Goal: Task Accomplishment & Management: Use online tool/utility

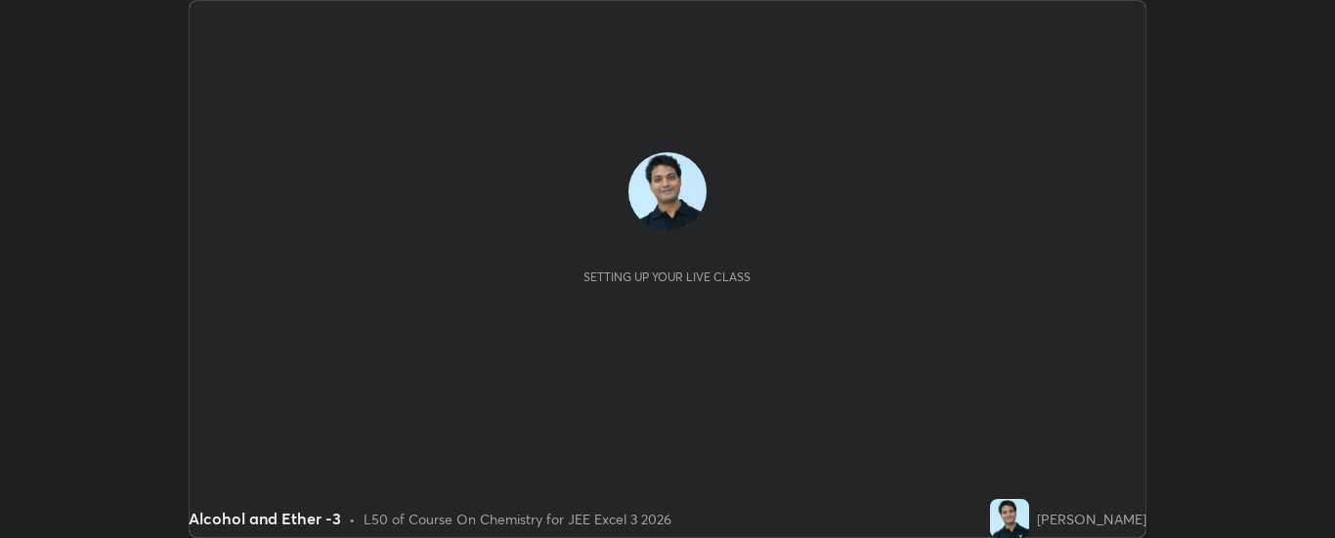
scroll to position [538, 1335]
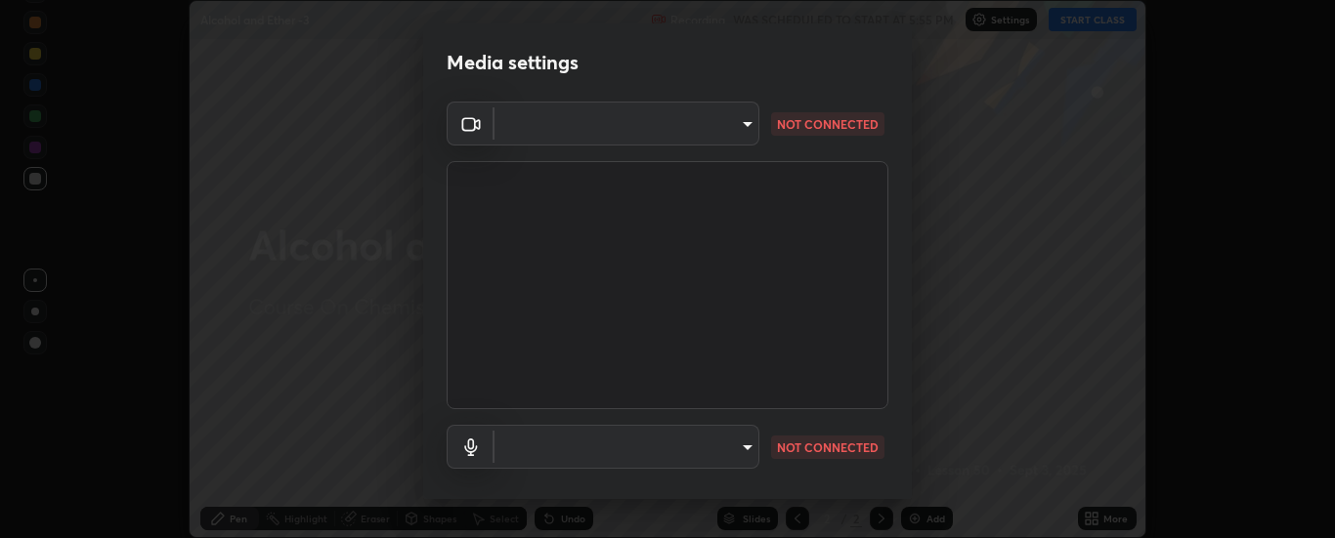
type input "33bb49e09bcfbb4316c4890d77ad60ffd3795cdb709f4857747982be22fbf515"
type input "communications"
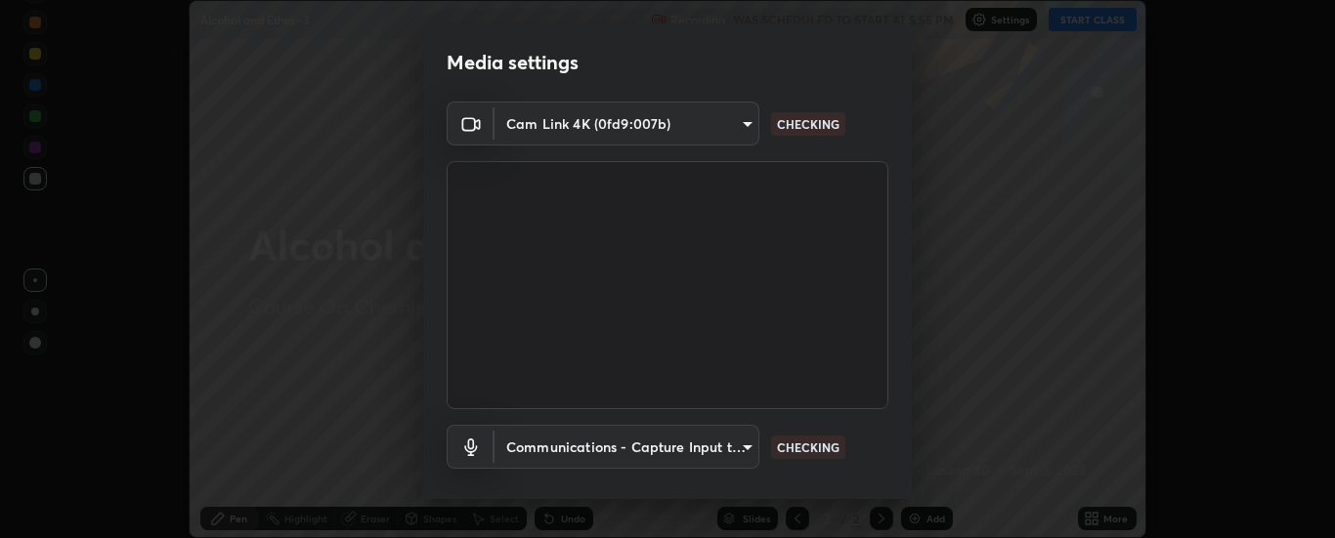
scroll to position [103, 0]
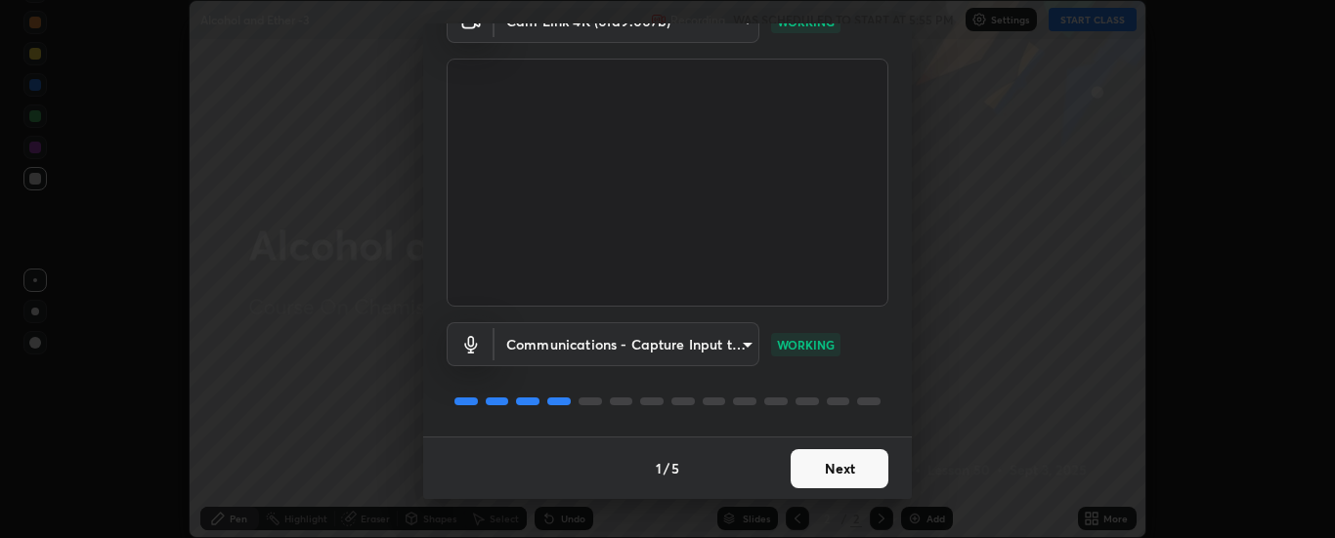
click at [842, 465] on button "Next" at bounding box center [840, 468] width 98 height 39
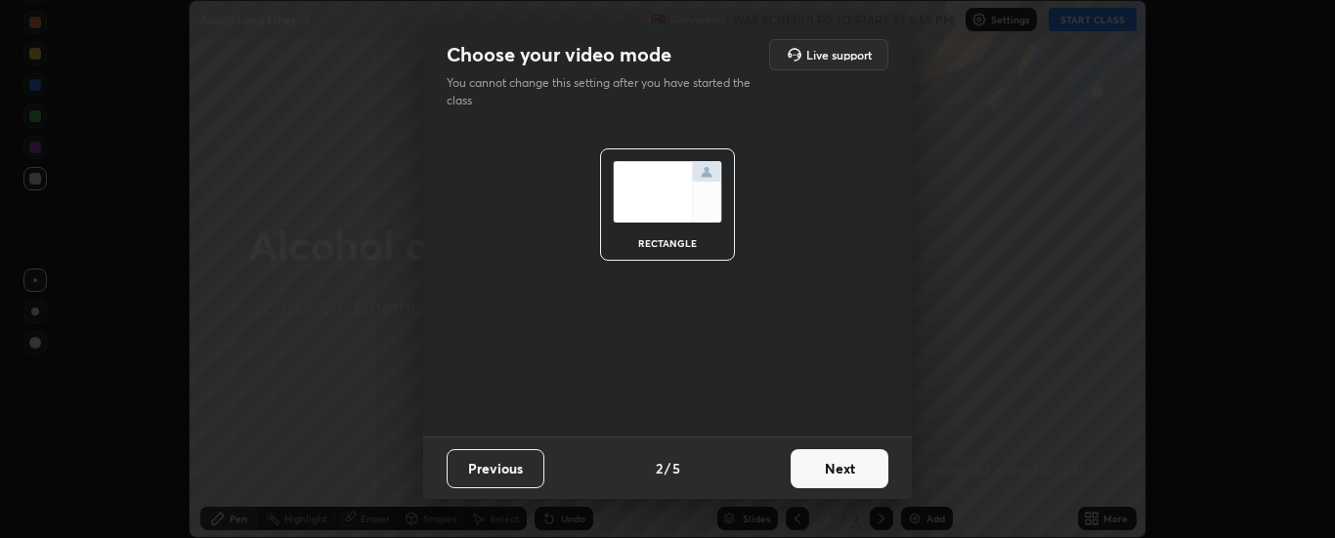
scroll to position [0, 0]
click at [844, 469] on button "Next" at bounding box center [840, 468] width 98 height 39
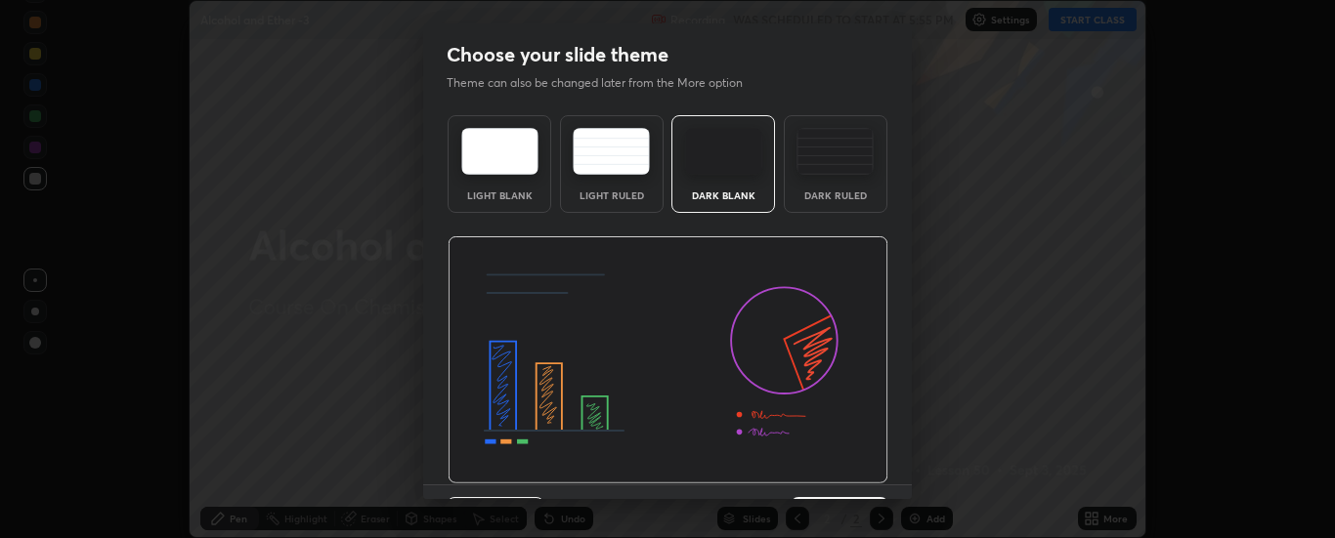
scroll to position [48, 0]
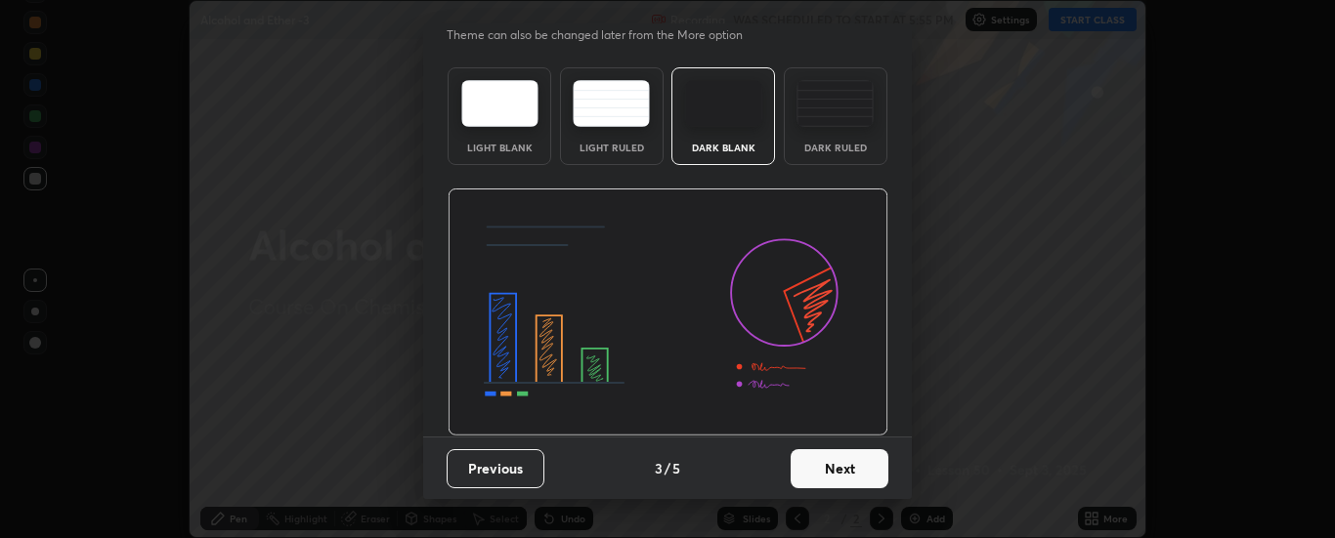
click at [845, 466] on button "Next" at bounding box center [840, 468] width 98 height 39
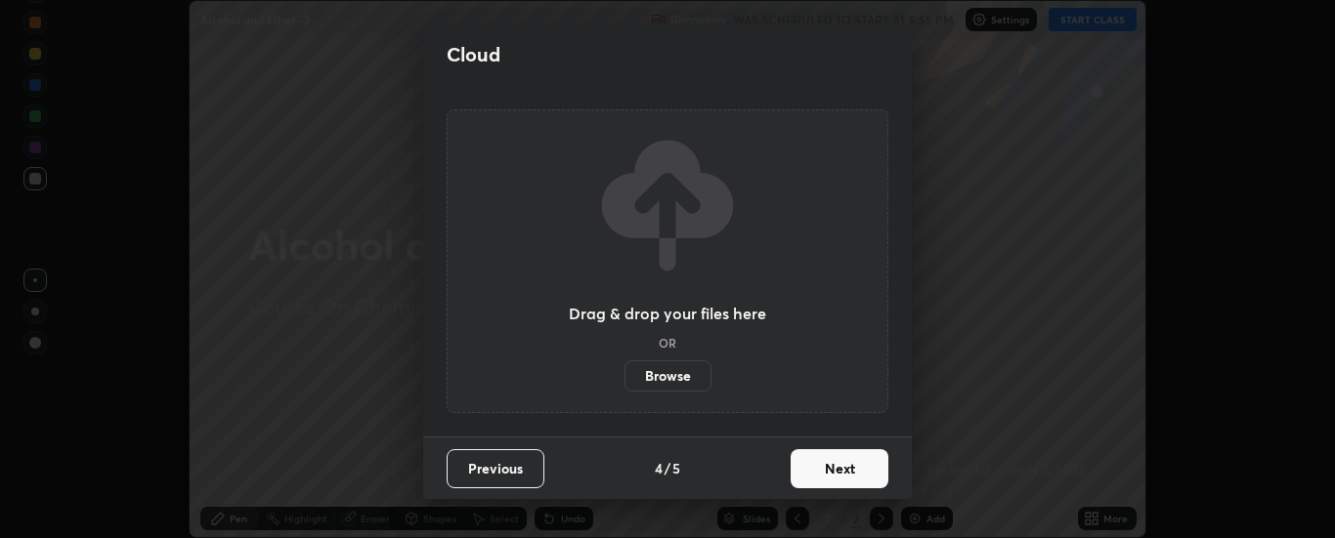
click at [848, 469] on button "Next" at bounding box center [840, 468] width 98 height 39
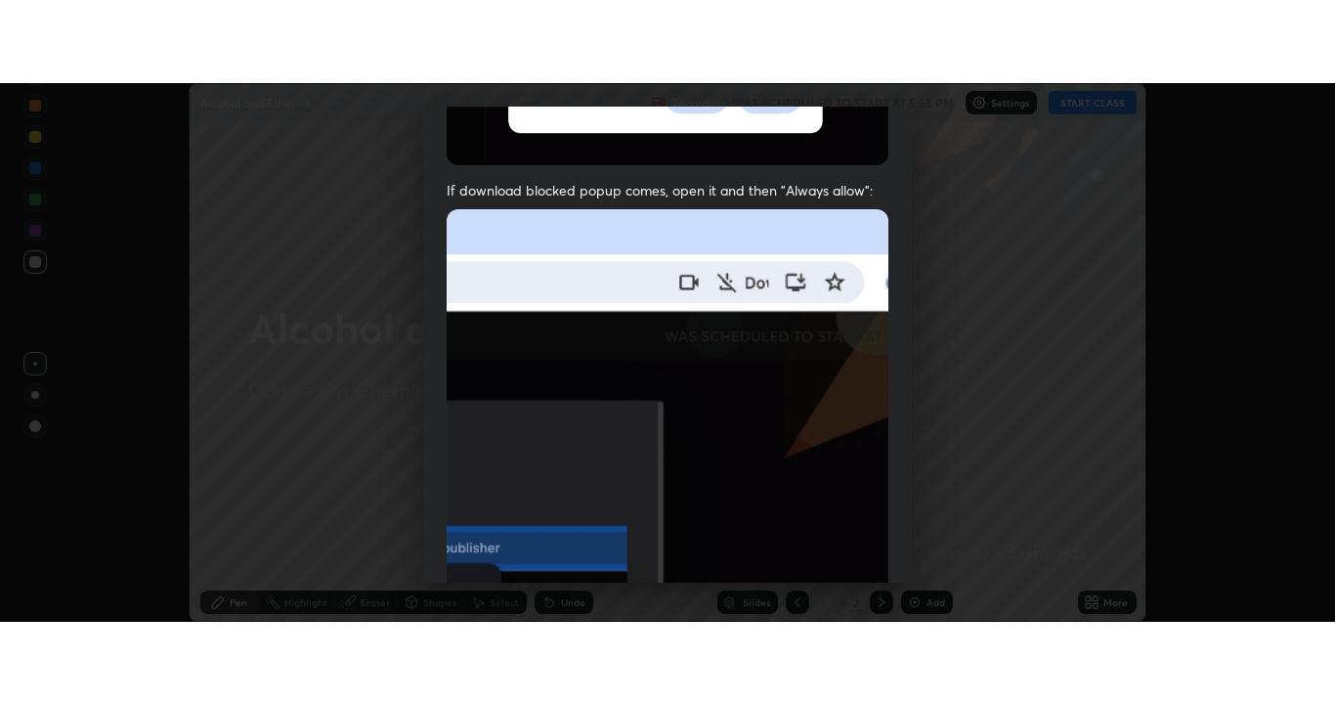
scroll to position [501, 0]
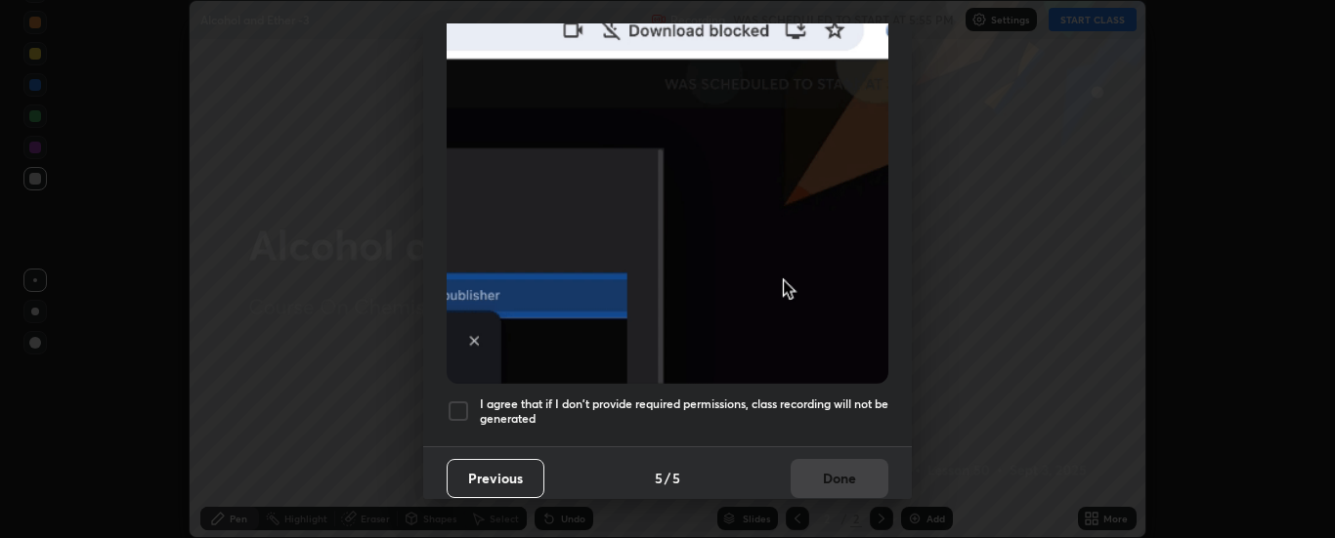
click at [460, 407] on div at bounding box center [458, 411] width 23 height 23
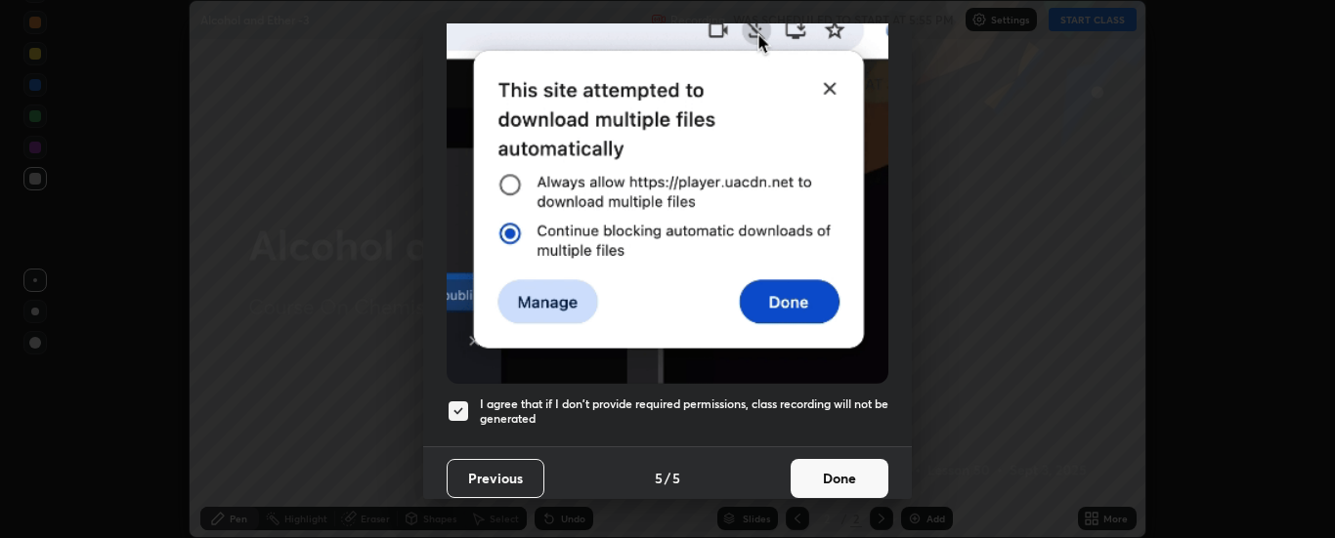
click at [829, 465] on button "Done" at bounding box center [840, 478] width 98 height 39
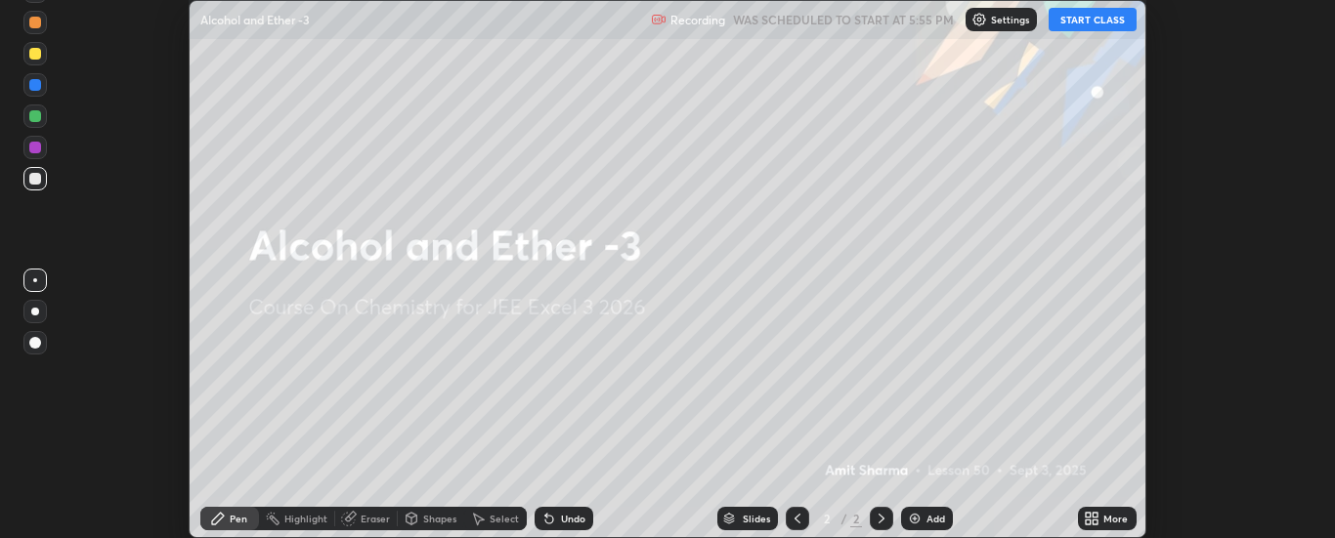
click at [1085, 22] on button "START CLASS" at bounding box center [1092, 19] width 88 height 23
click at [1099, 515] on icon at bounding box center [1092, 519] width 16 height 16
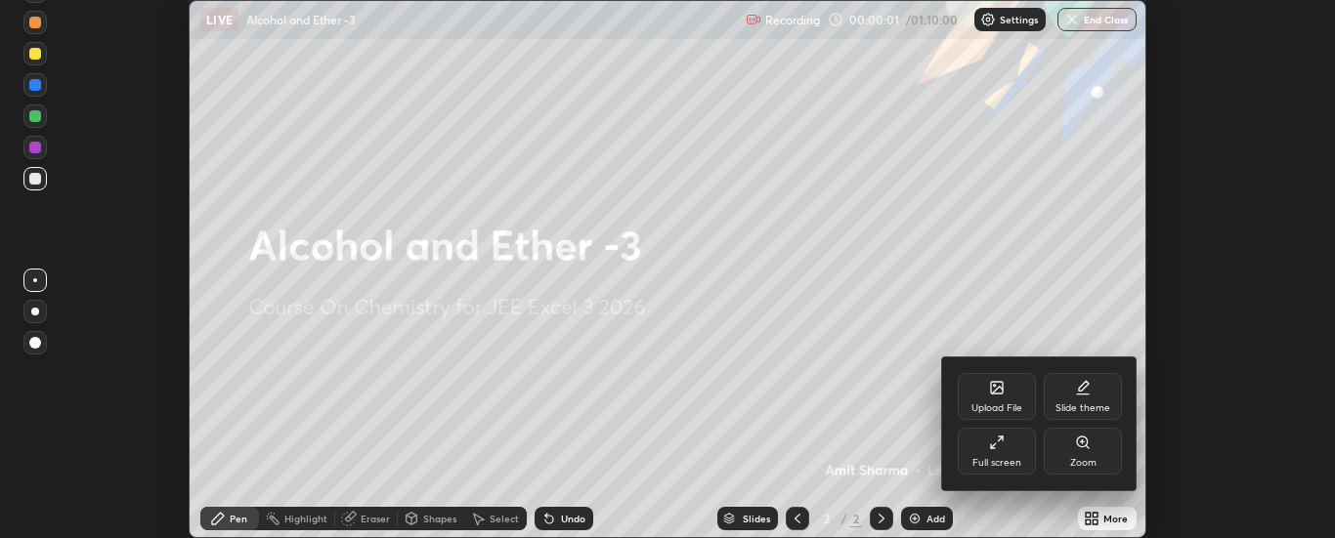
click at [1007, 449] on div "Full screen" at bounding box center [997, 451] width 78 height 47
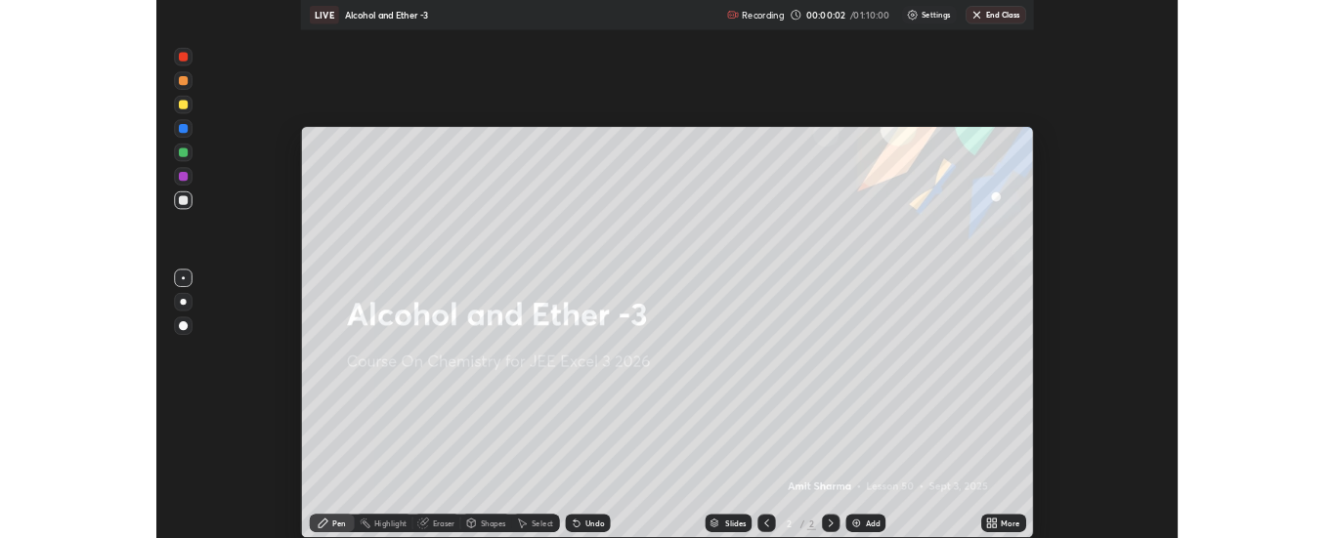
scroll to position [704, 1335]
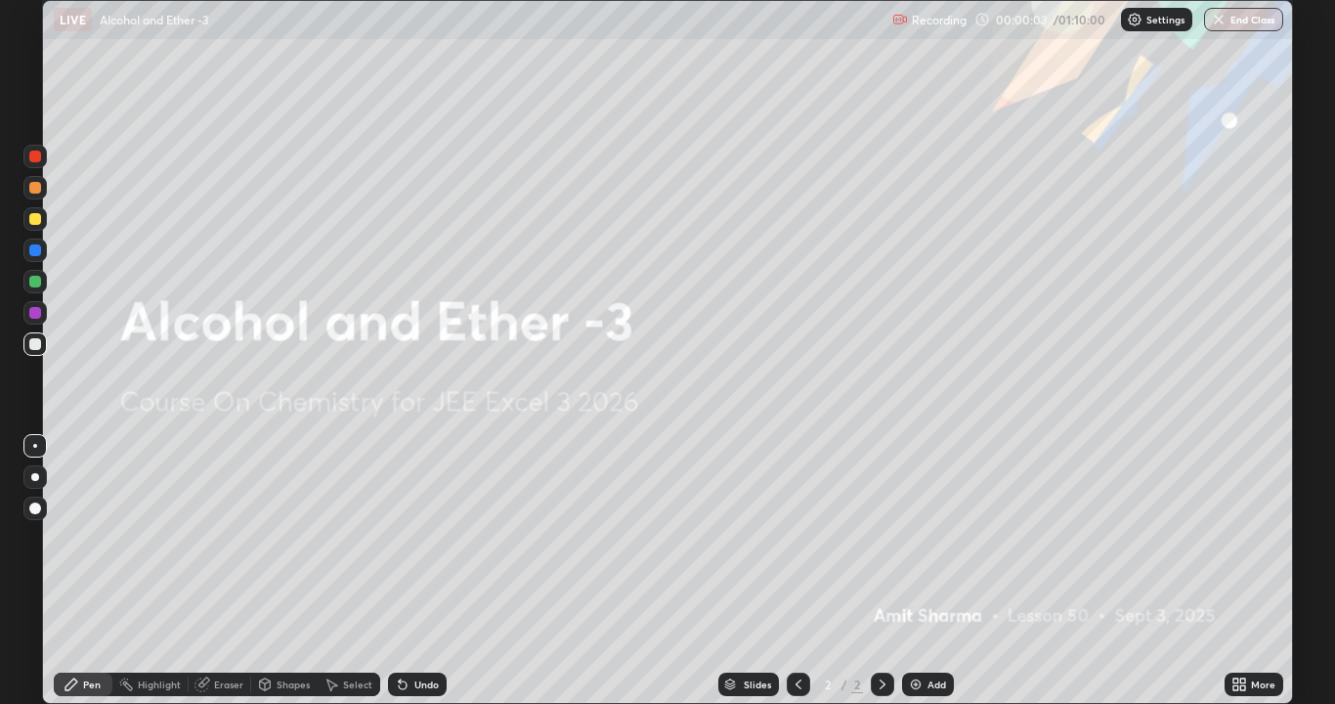
click at [922, 537] on div "Add" at bounding box center [928, 683] width 52 height 23
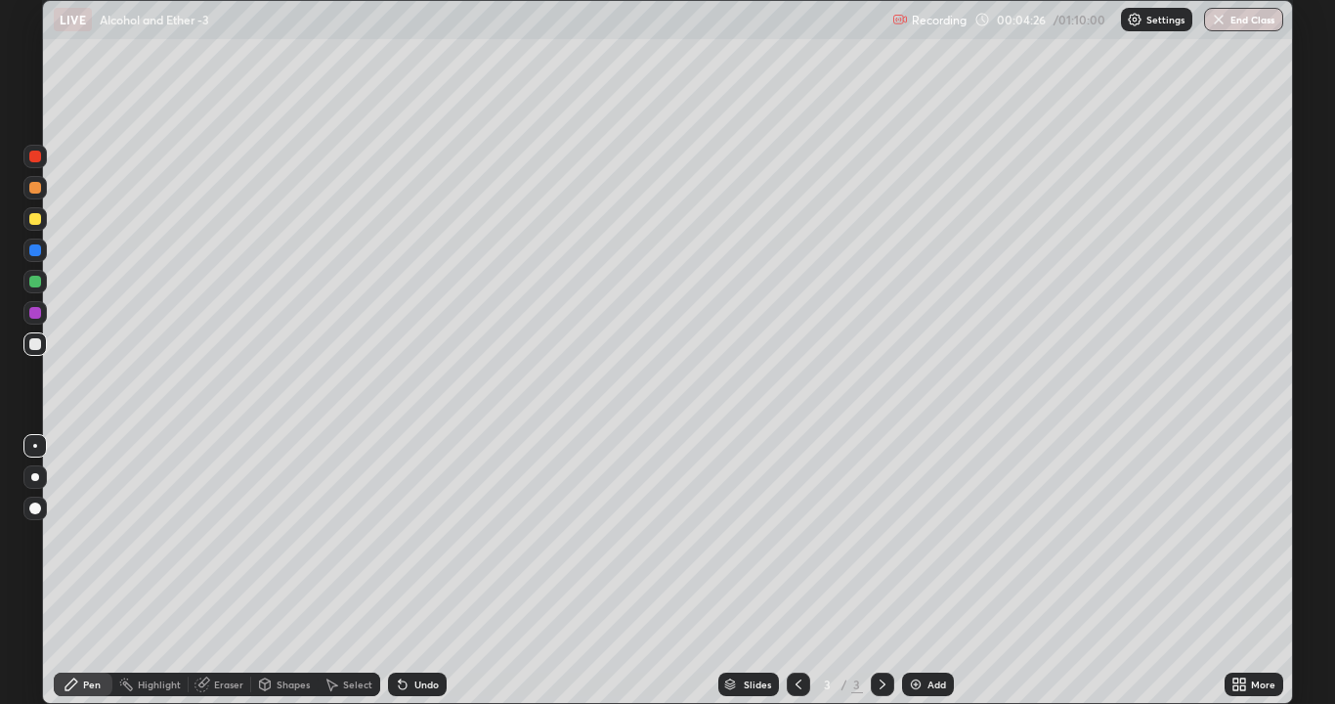
click at [37, 218] on div at bounding box center [35, 219] width 12 height 12
click at [426, 537] on div "Undo" at bounding box center [426, 684] width 24 height 10
click at [422, 537] on div "Undo" at bounding box center [417, 683] width 59 height 23
click at [423, 537] on div "Undo" at bounding box center [417, 683] width 59 height 23
click at [34, 190] on div at bounding box center [35, 188] width 12 height 12
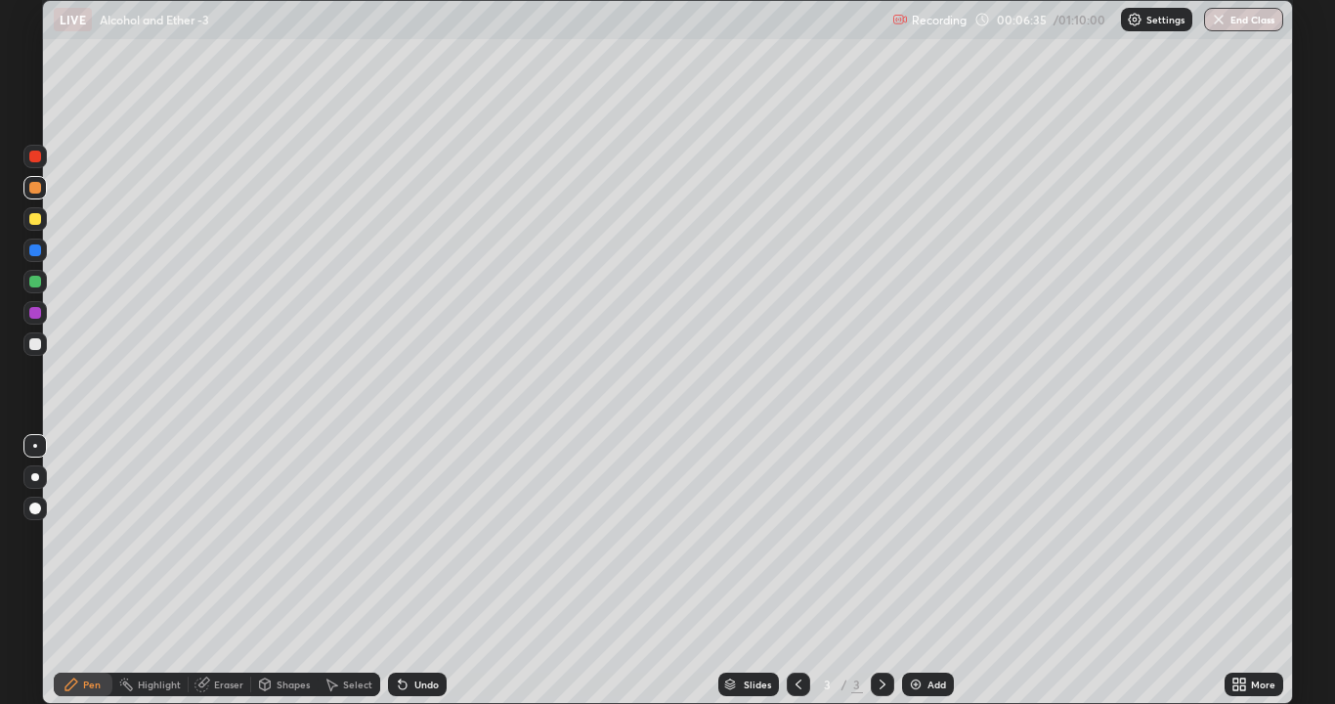
click at [45, 350] on div at bounding box center [34, 343] width 23 height 23
click at [225, 537] on div "Eraser" at bounding box center [228, 684] width 29 height 10
click at [94, 537] on div "Pen" at bounding box center [92, 684] width 18 height 10
click at [34, 315] on div at bounding box center [35, 313] width 12 height 12
click at [35, 220] on div at bounding box center [35, 219] width 12 height 12
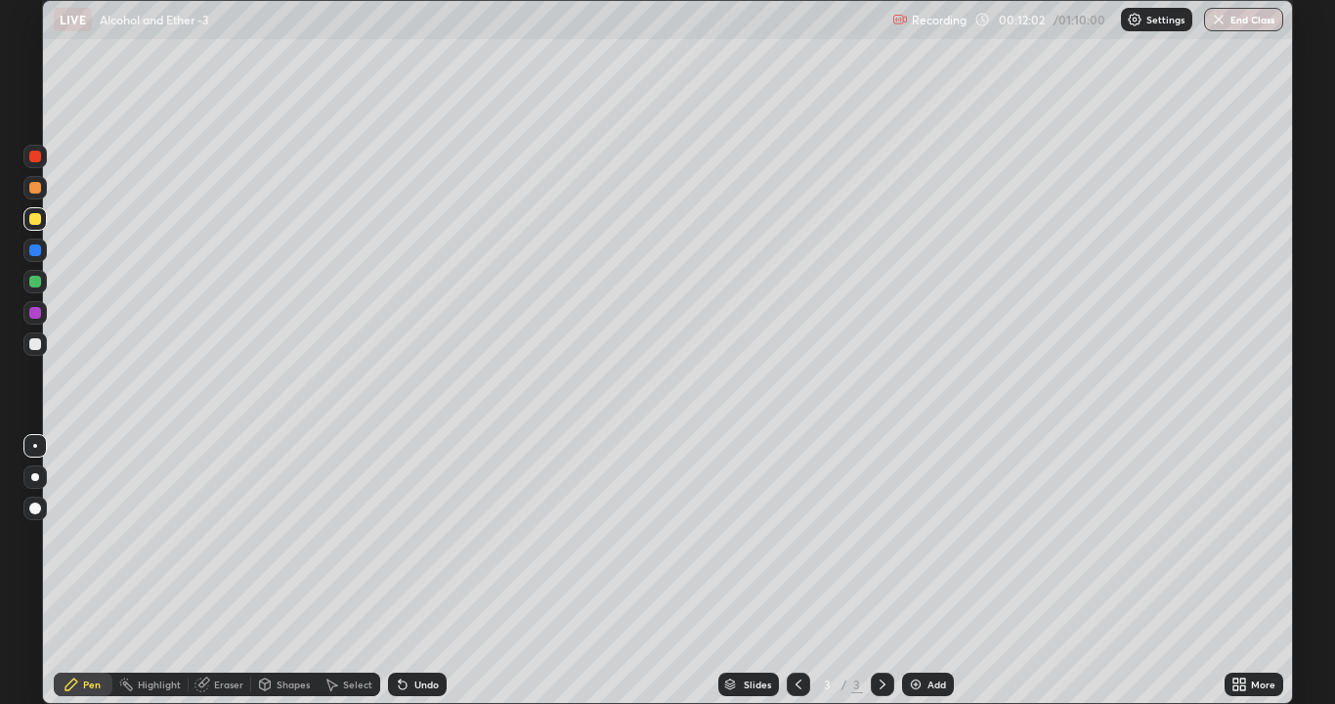
click at [34, 336] on div at bounding box center [34, 343] width 23 height 23
click at [30, 215] on div at bounding box center [35, 219] width 12 height 12
click at [913, 537] on img at bounding box center [916, 684] width 16 height 16
click at [43, 345] on div at bounding box center [34, 343] width 23 height 23
click at [421, 537] on div "Undo" at bounding box center [426, 684] width 24 height 10
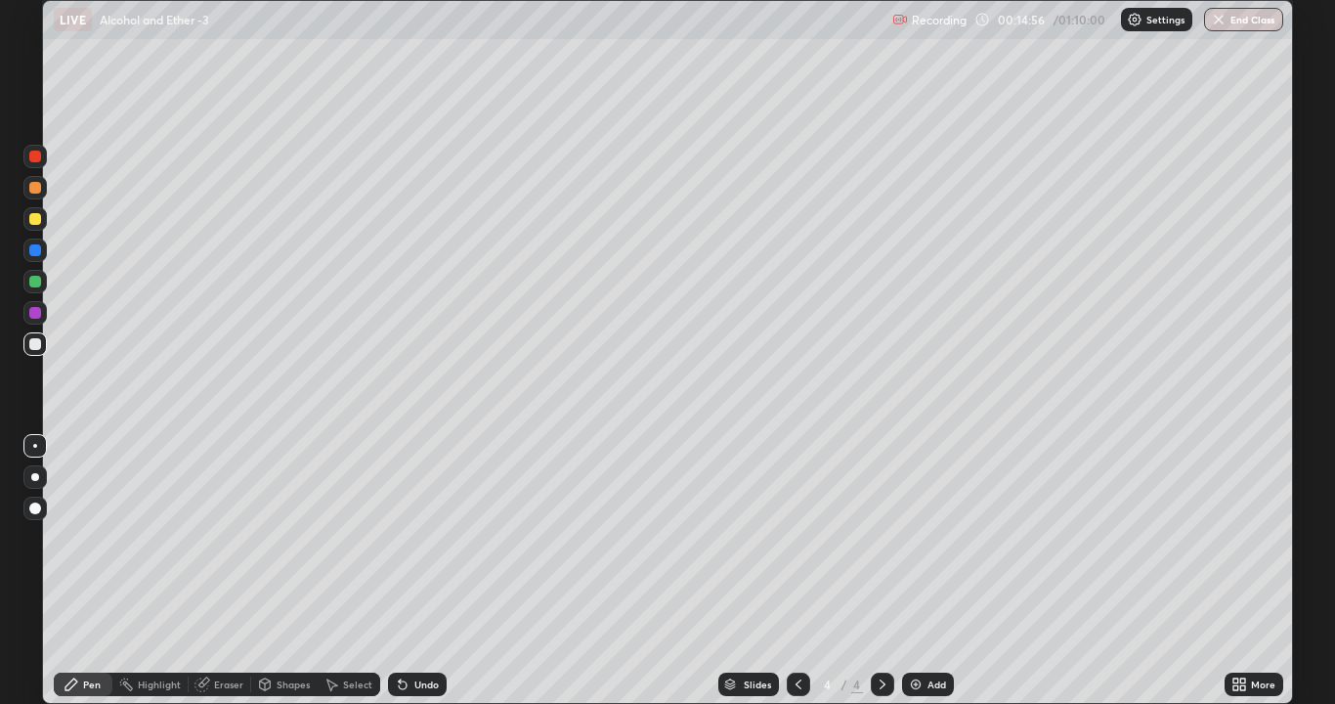
click at [423, 537] on div "Undo" at bounding box center [426, 684] width 24 height 10
click at [34, 283] on div at bounding box center [35, 282] width 12 height 12
click at [33, 342] on div at bounding box center [35, 344] width 12 height 12
click at [918, 537] on div "Add" at bounding box center [928, 683] width 52 height 23
click at [43, 218] on div at bounding box center [34, 218] width 23 height 23
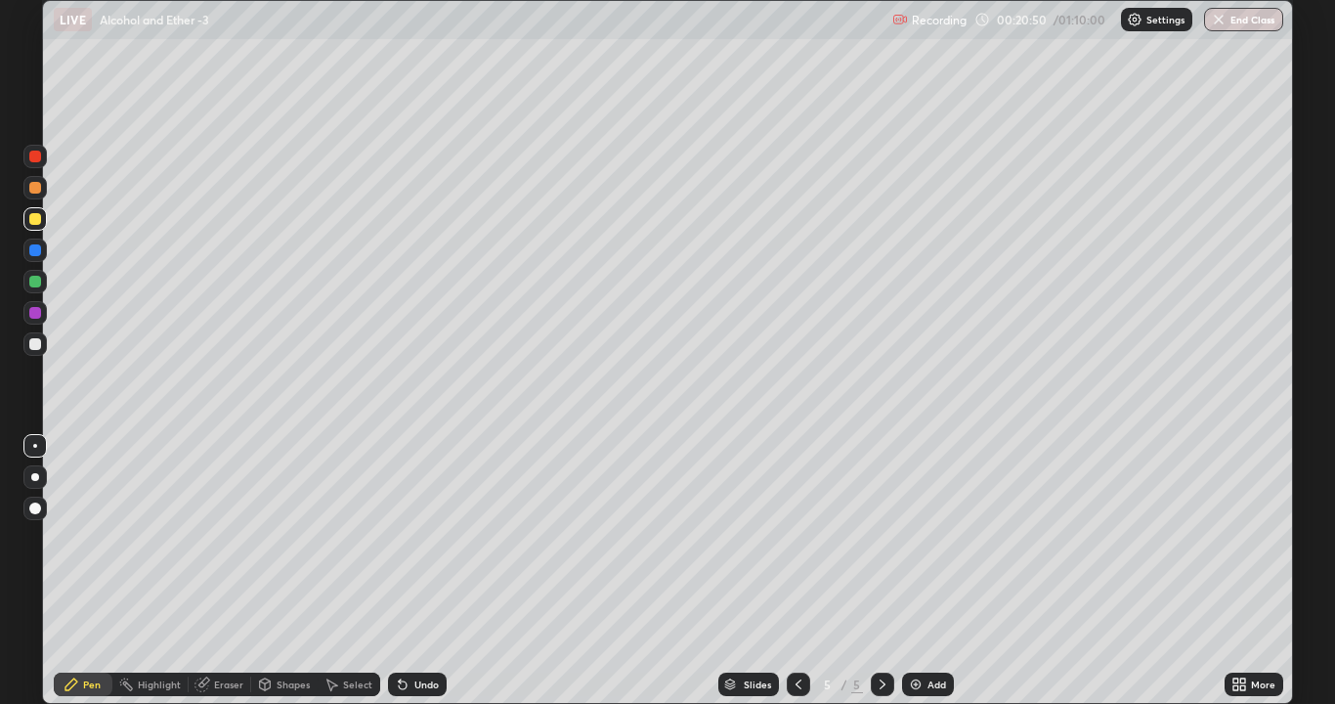
click at [31, 344] on div at bounding box center [35, 344] width 12 height 12
click at [233, 537] on div "Eraser" at bounding box center [228, 684] width 29 height 10
click at [291, 537] on div "Shapes" at bounding box center [293, 684] width 33 height 10
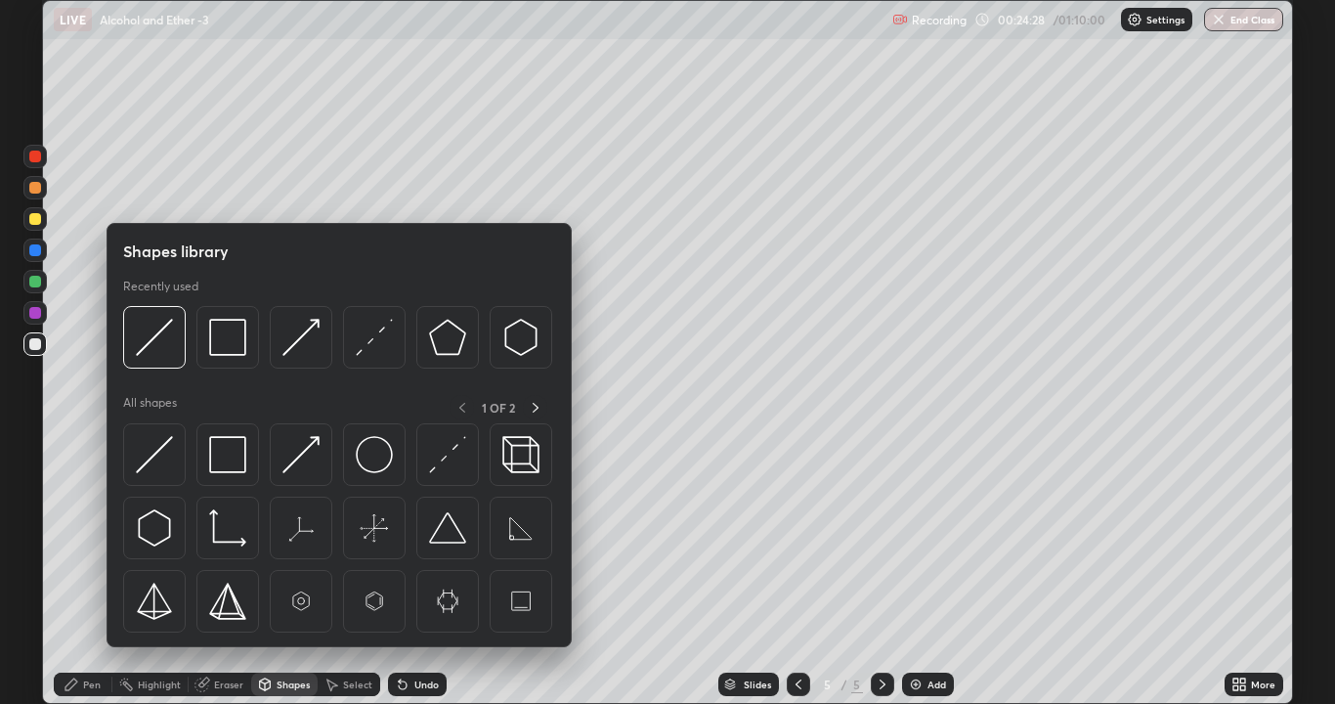
click at [214, 537] on div "Eraser" at bounding box center [228, 684] width 29 height 10
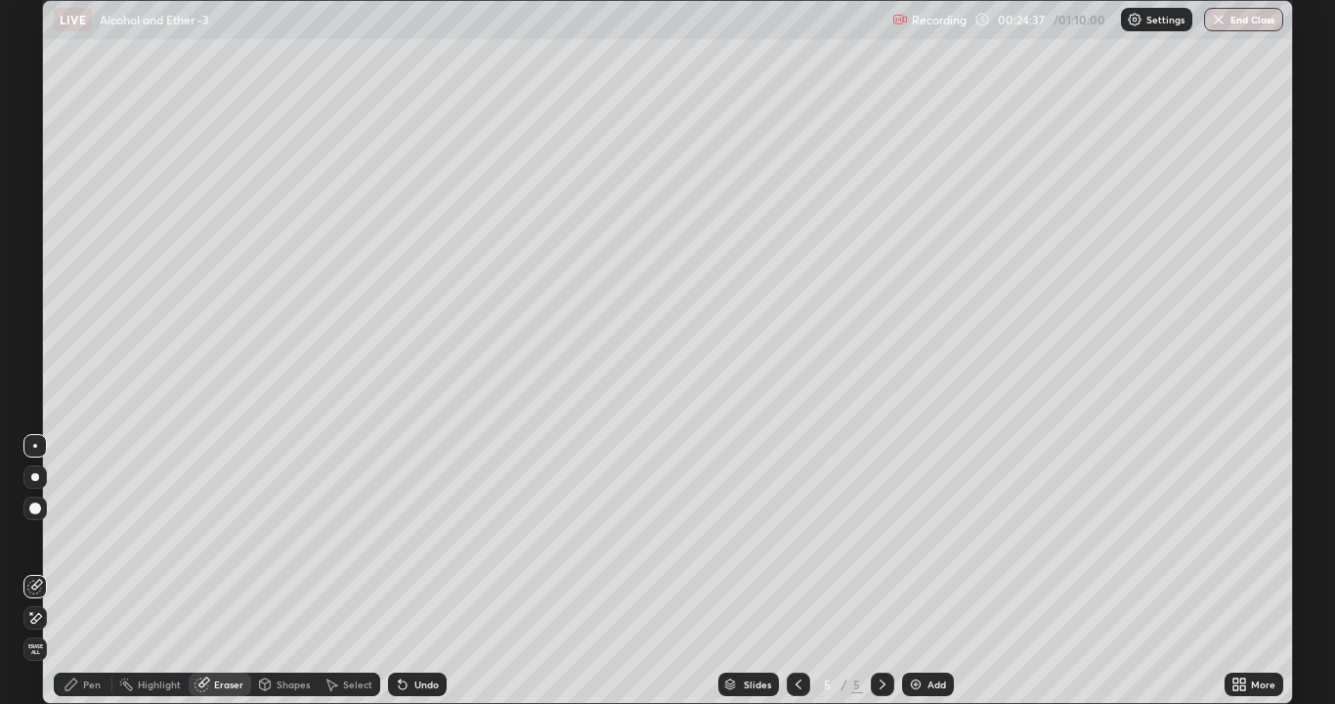
click at [94, 537] on div "Pen" at bounding box center [92, 684] width 18 height 10
click at [38, 217] on div at bounding box center [35, 219] width 12 height 12
click at [36, 315] on div at bounding box center [35, 313] width 12 height 12
click at [35, 280] on div at bounding box center [35, 282] width 12 height 12
click at [35, 313] on div at bounding box center [35, 313] width 12 height 12
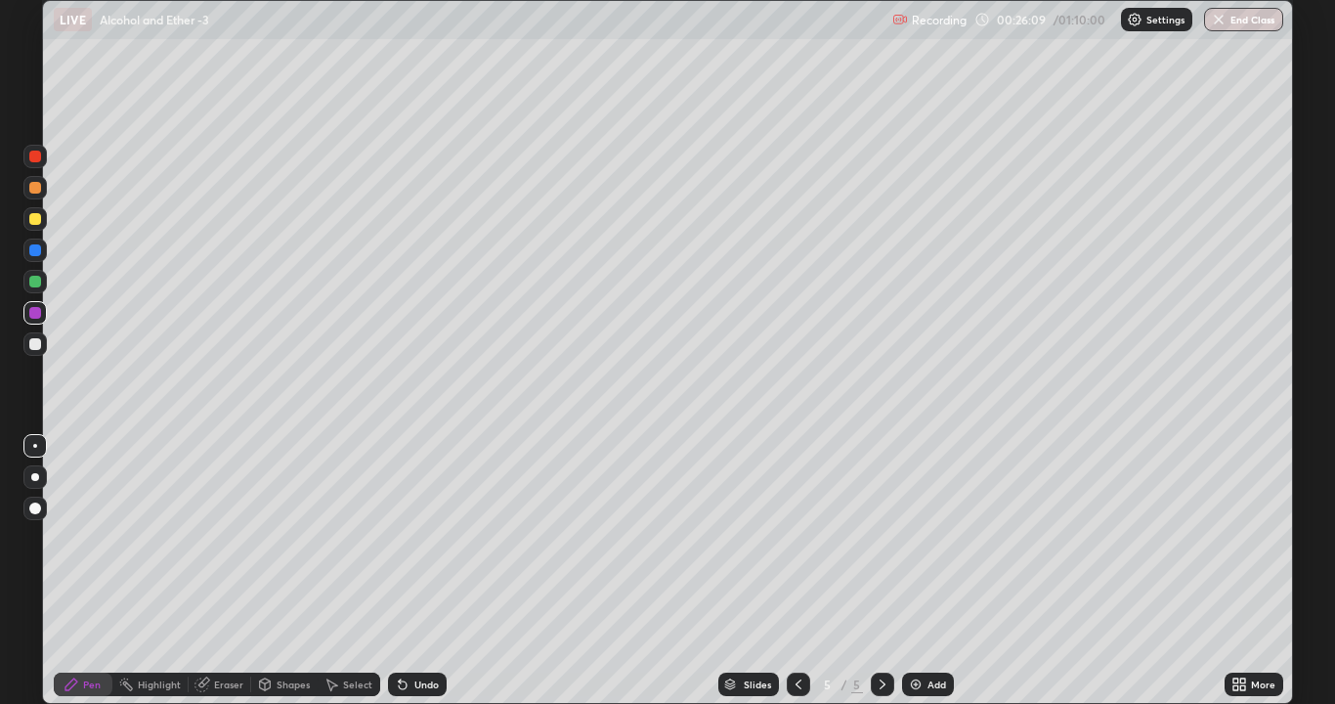
click at [36, 343] on div at bounding box center [35, 344] width 12 height 12
click at [419, 537] on div "Undo" at bounding box center [426, 684] width 24 height 10
click at [37, 314] on div at bounding box center [35, 313] width 12 height 12
click at [38, 348] on div at bounding box center [35, 344] width 12 height 12
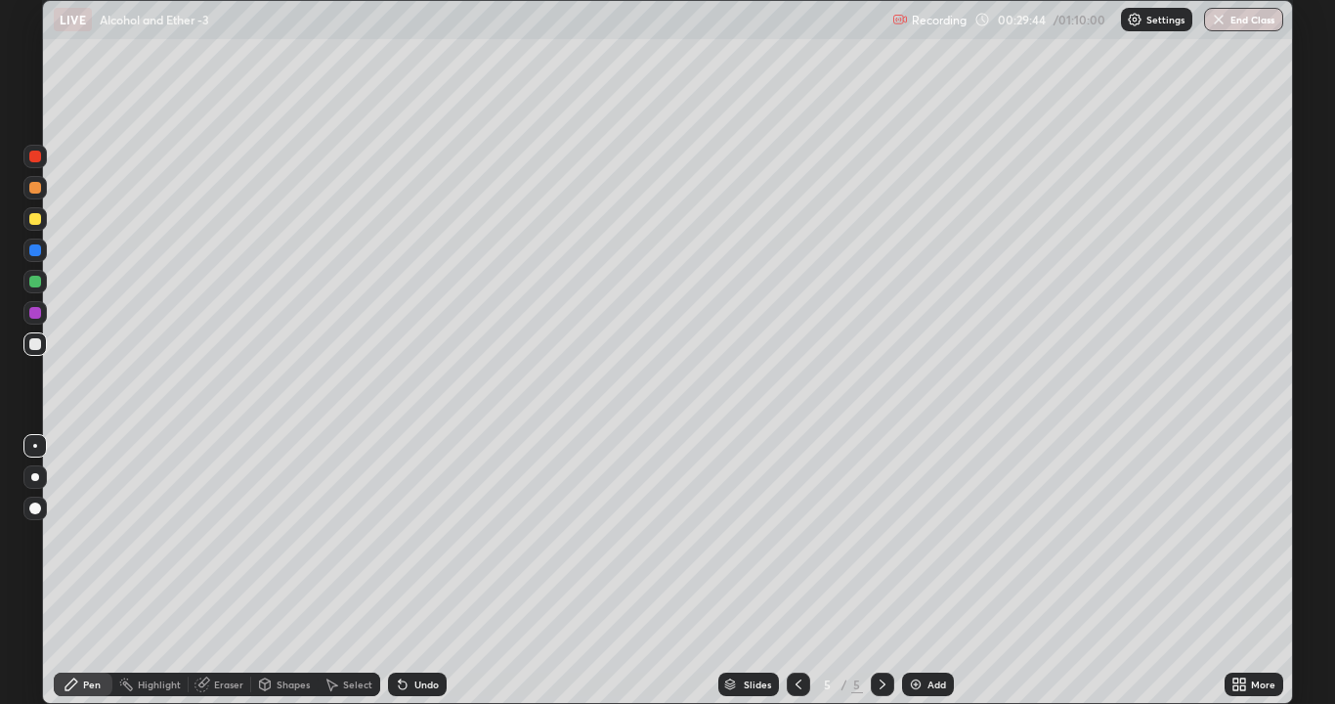
click at [34, 311] on div at bounding box center [35, 313] width 12 height 12
click at [37, 342] on div at bounding box center [35, 344] width 12 height 12
click at [915, 537] on img at bounding box center [916, 684] width 16 height 16
click at [37, 189] on div at bounding box center [35, 188] width 12 height 12
click at [35, 344] on div at bounding box center [35, 344] width 12 height 12
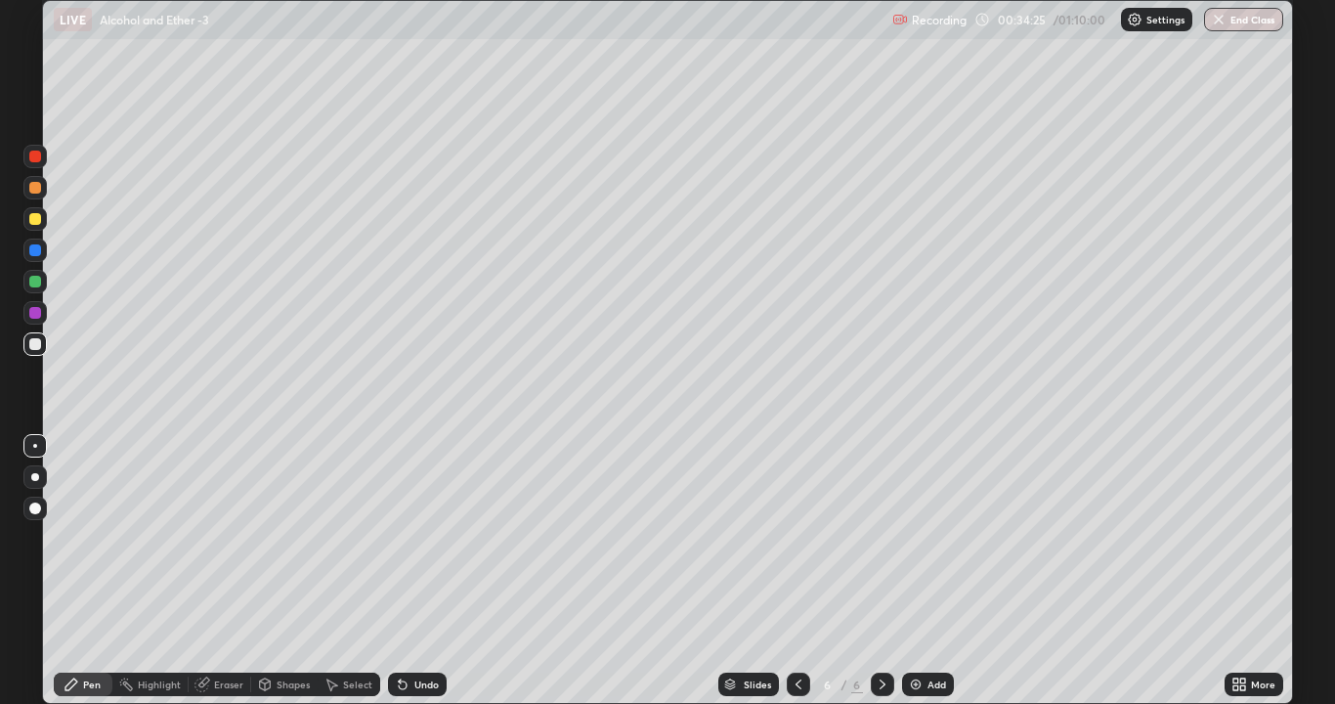
click at [410, 537] on div "Undo" at bounding box center [417, 683] width 59 height 23
click at [408, 537] on div "Undo" at bounding box center [417, 683] width 59 height 23
click at [415, 537] on div "Undo" at bounding box center [417, 683] width 59 height 23
click at [416, 537] on div "Undo" at bounding box center [417, 683] width 59 height 23
click at [421, 537] on div "Undo" at bounding box center [417, 683] width 59 height 23
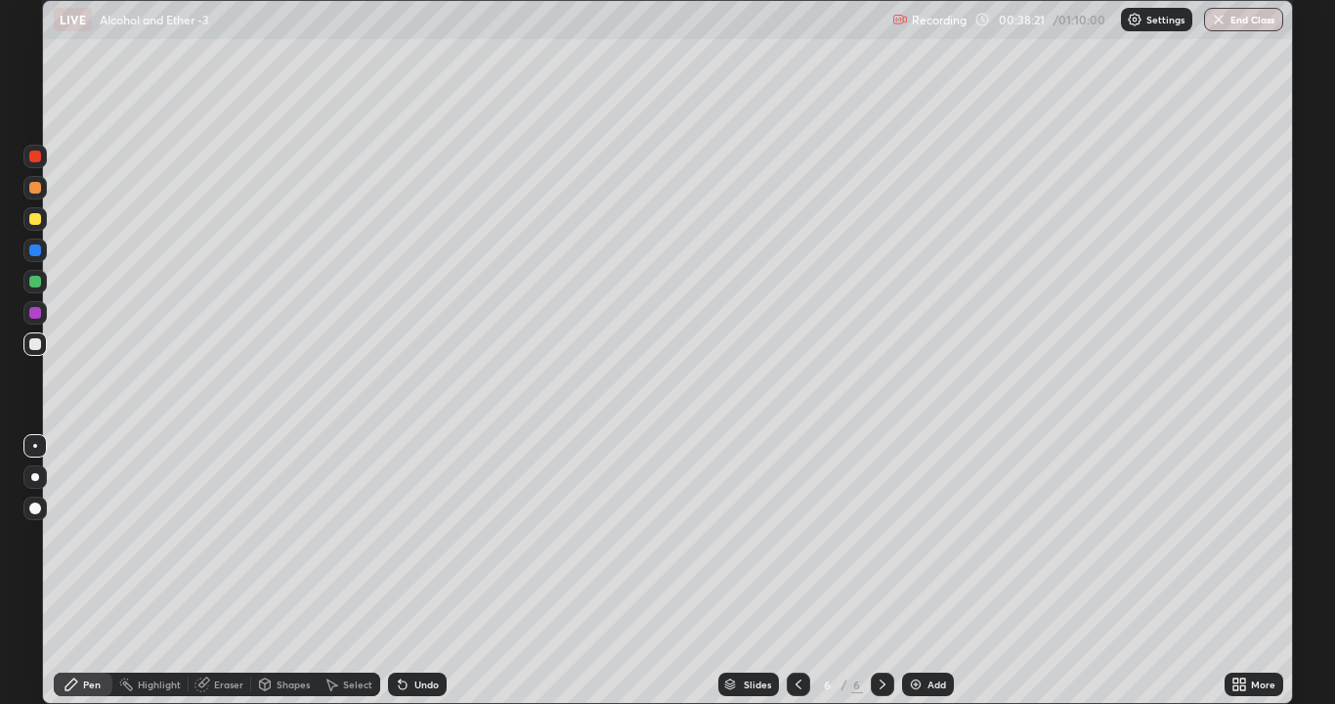
click at [36, 218] on div at bounding box center [35, 219] width 12 height 12
click at [914, 537] on img at bounding box center [916, 684] width 16 height 16
click at [32, 347] on div at bounding box center [35, 344] width 12 height 12
click at [37, 224] on div at bounding box center [35, 219] width 12 height 12
click at [30, 343] on div at bounding box center [35, 344] width 12 height 12
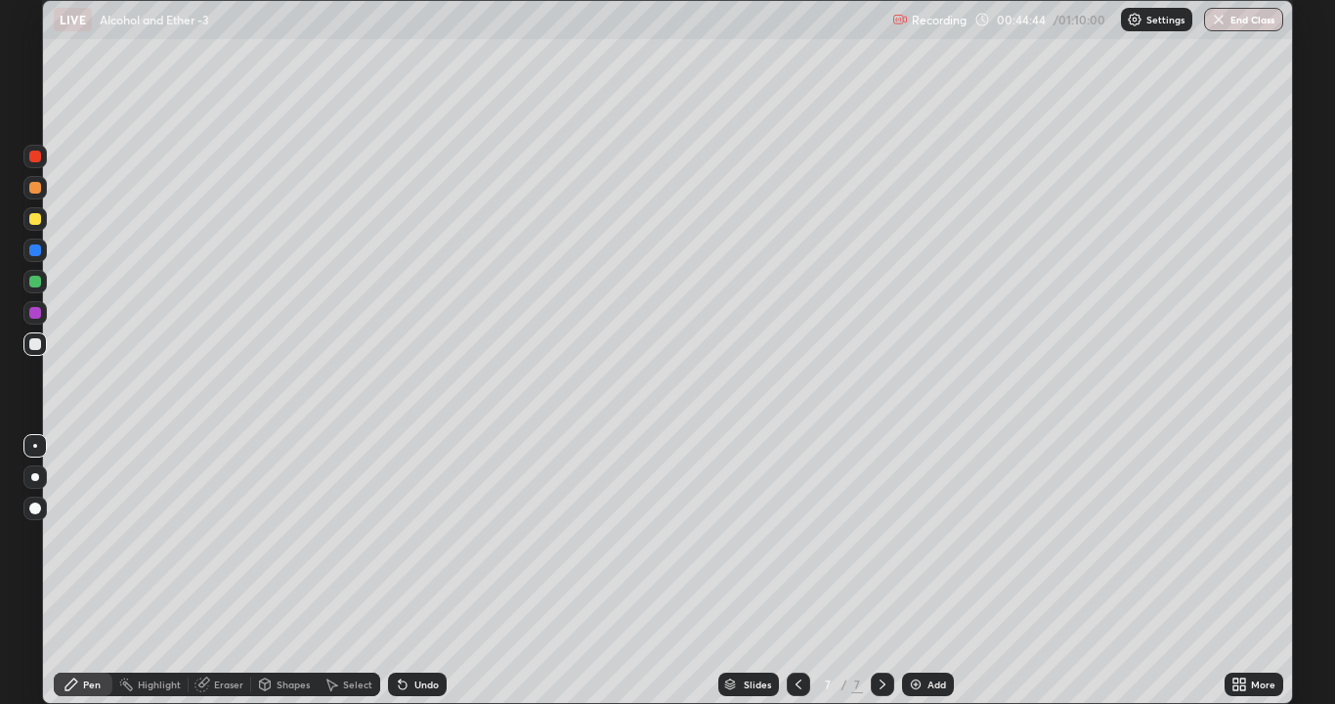
click at [927, 537] on div "Add" at bounding box center [928, 683] width 52 height 23
click at [39, 219] on div at bounding box center [35, 219] width 12 height 12
click at [38, 344] on div at bounding box center [35, 344] width 12 height 12
click at [916, 537] on div "Add" at bounding box center [928, 683] width 52 height 23
click at [36, 219] on div at bounding box center [35, 219] width 12 height 12
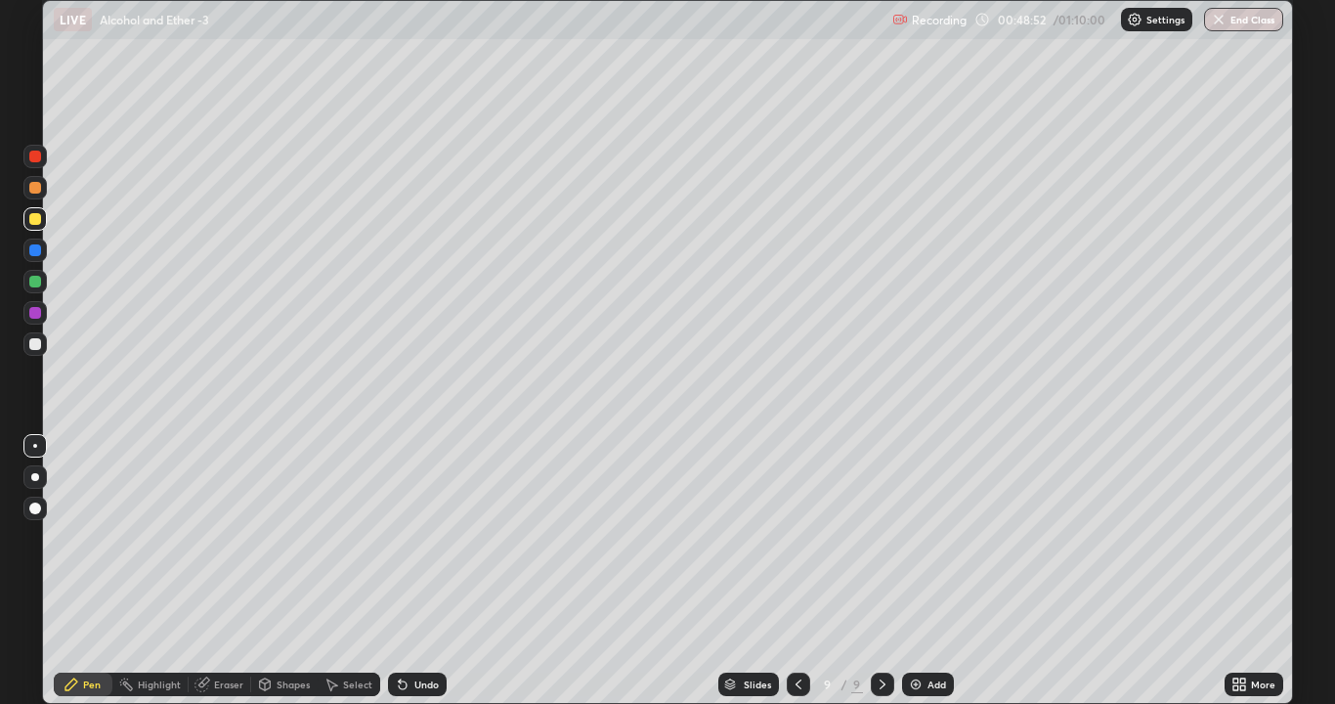
click at [37, 341] on div at bounding box center [35, 344] width 12 height 12
click at [225, 537] on div "Eraser" at bounding box center [228, 684] width 29 height 10
click at [90, 537] on div "Pen" at bounding box center [92, 684] width 18 height 10
click at [36, 313] on div at bounding box center [35, 313] width 12 height 12
click at [915, 537] on img at bounding box center [916, 684] width 16 height 16
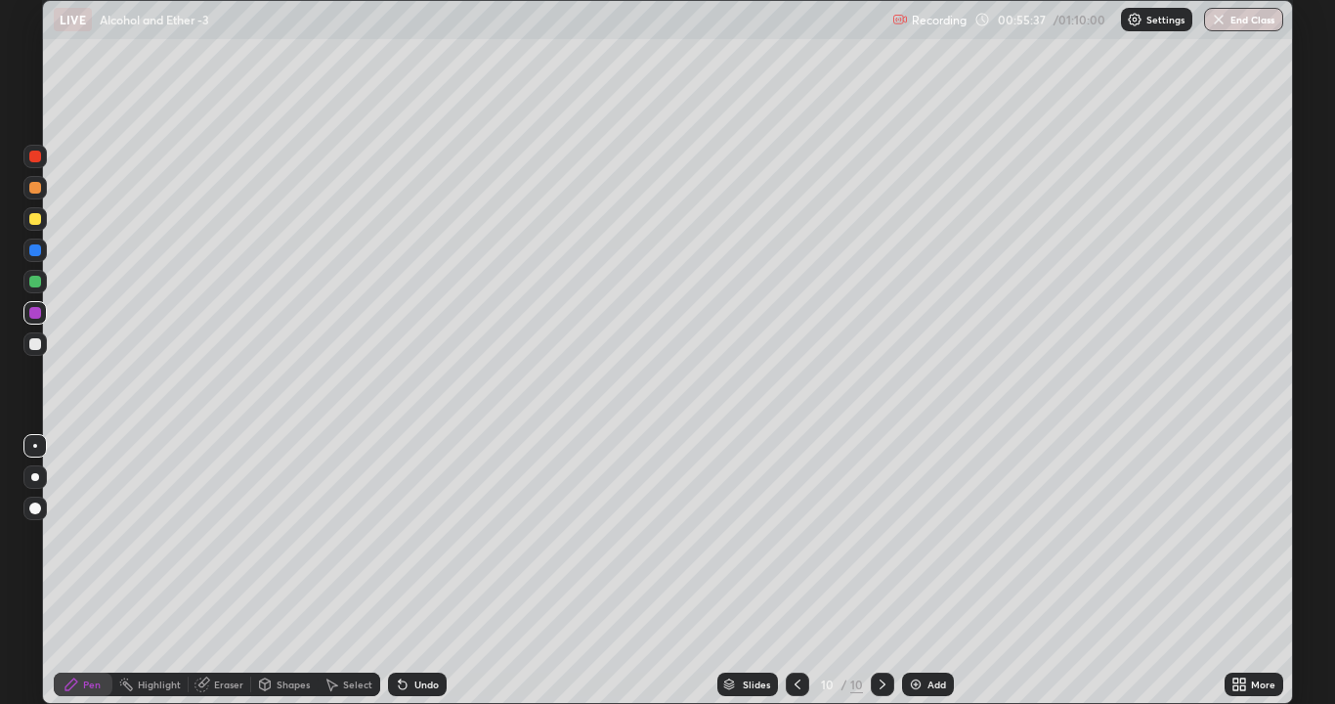
click at [35, 218] on div at bounding box center [35, 219] width 12 height 12
click at [36, 343] on div at bounding box center [35, 344] width 12 height 12
click at [36, 312] on div at bounding box center [35, 313] width 12 height 12
click at [35, 278] on div at bounding box center [35, 282] width 12 height 12
click at [39, 342] on div at bounding box center [35, 344] width 12 height 12
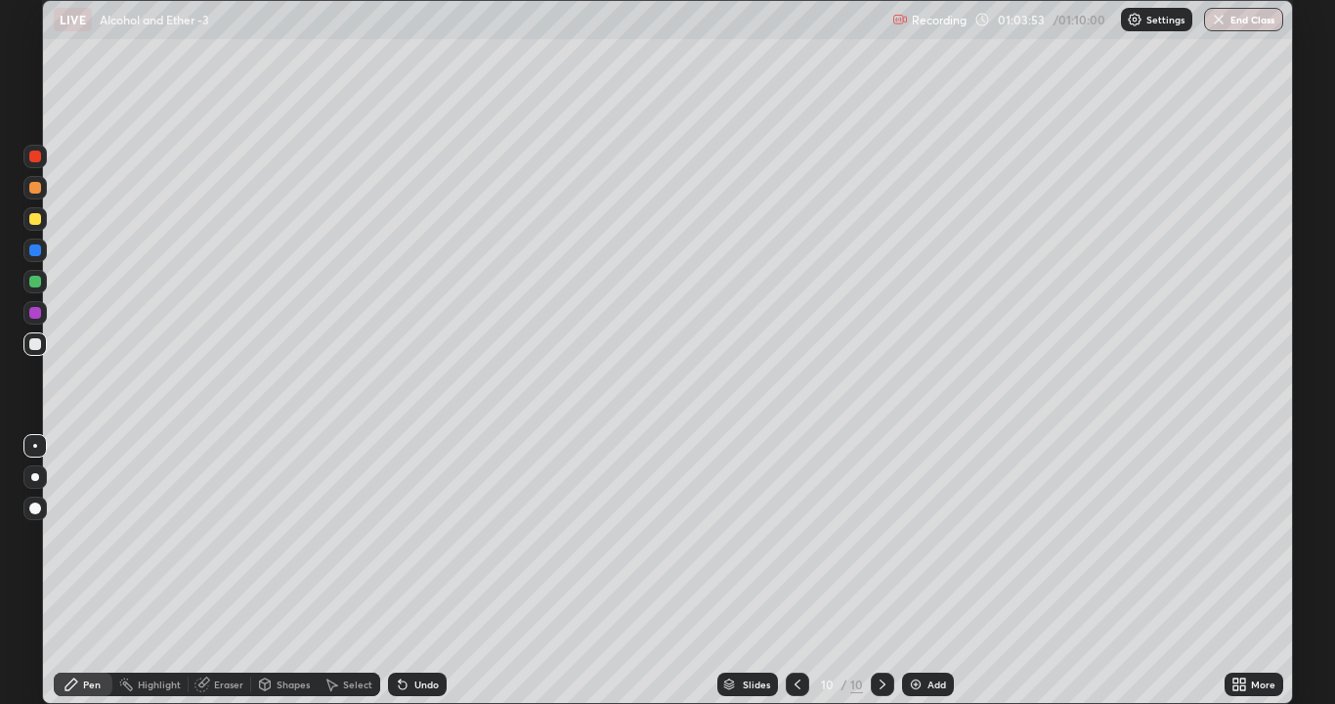
click at [1243, 22] on button "End Class" at bounding box center [1243, 19] width 79 height 23
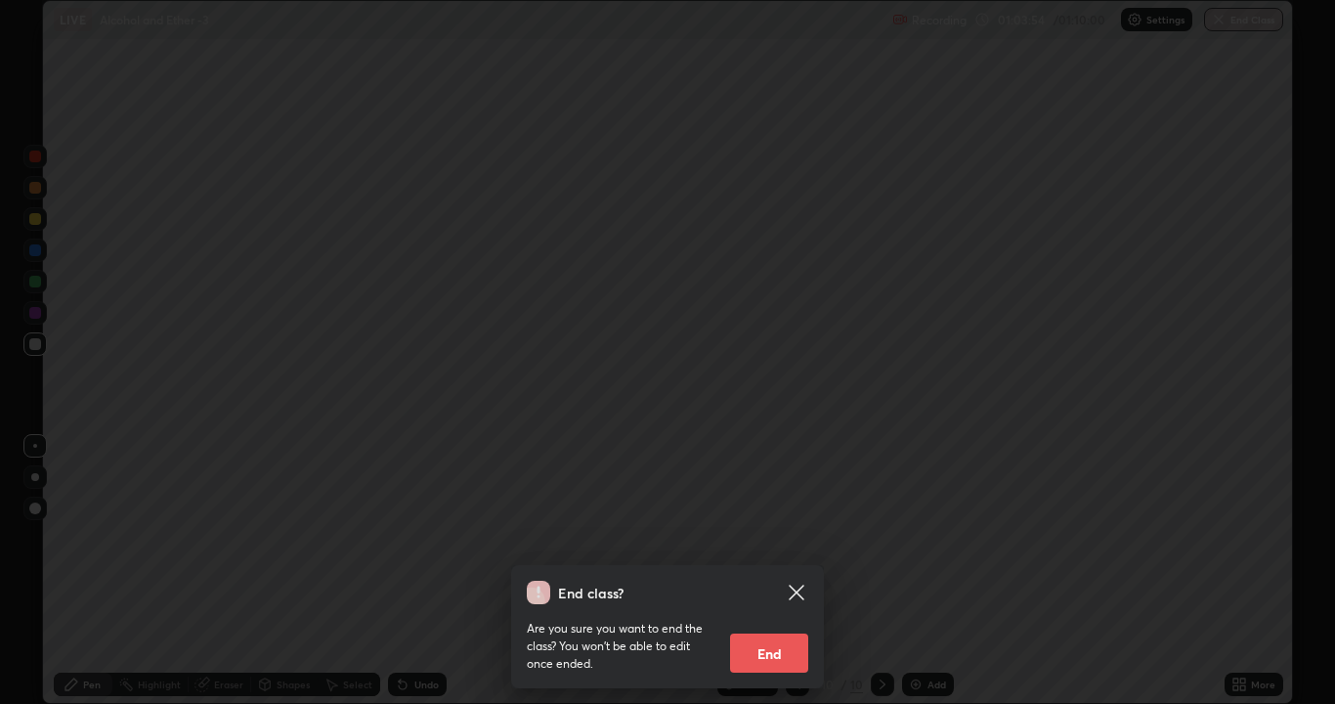
click at [774, 537] on button "End" at bounding box center [769, 652] width 78 height 39
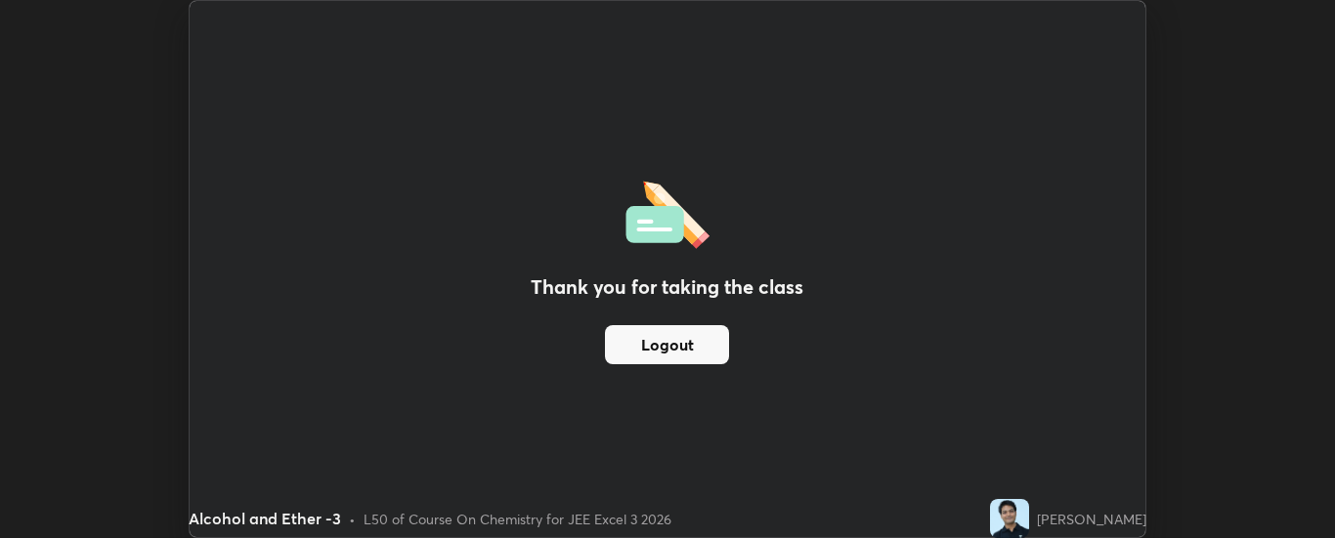
scroll to position [97178, 96382]
